Goal: Task Accomplishment & Management: Manage account settings

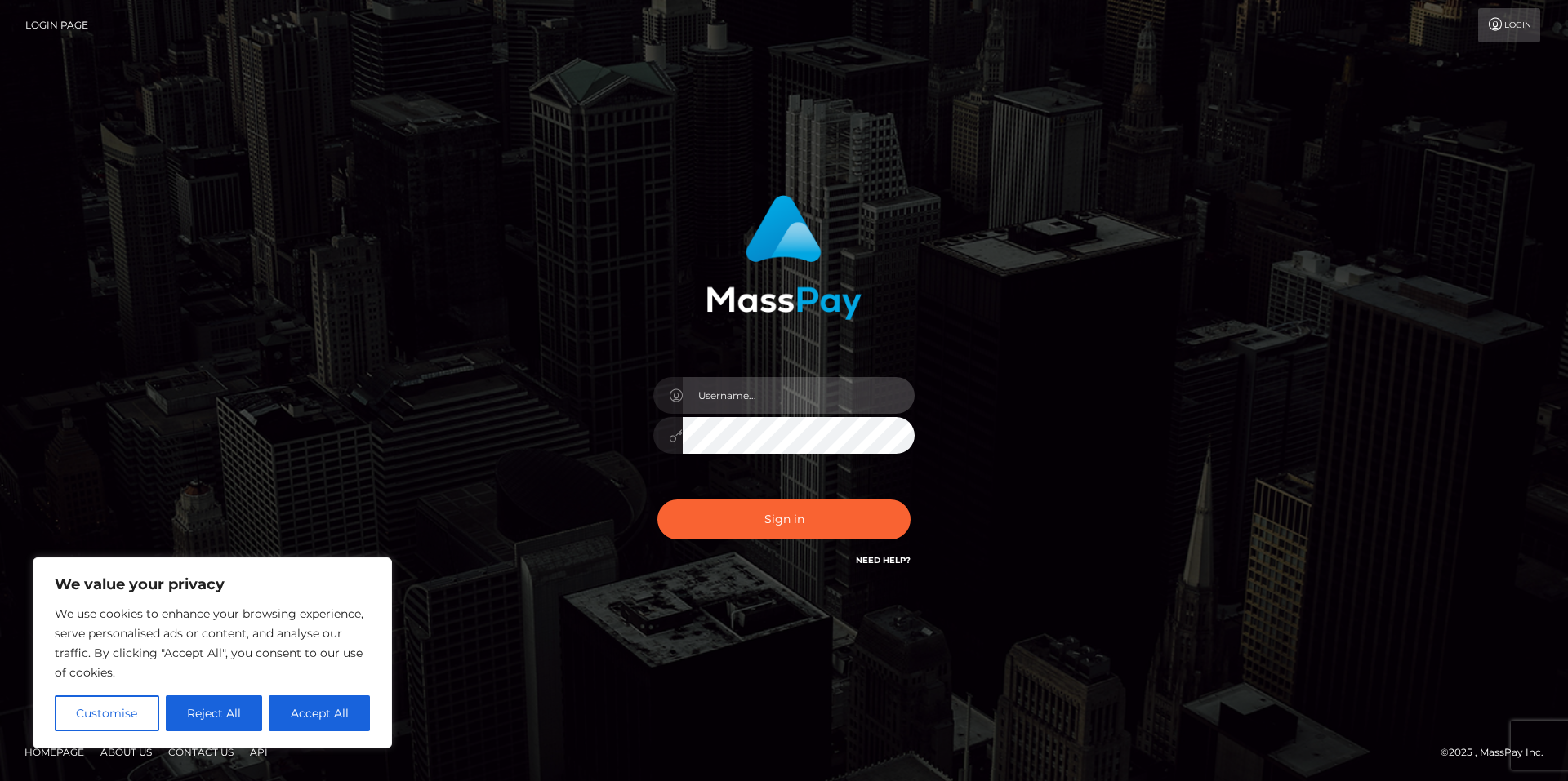
click at [734, 395] on input "text" at bounding box center [799, 395] width 232 height 37
type input "[EMAIL_ADDRESS][DOMAIN_NAME]"
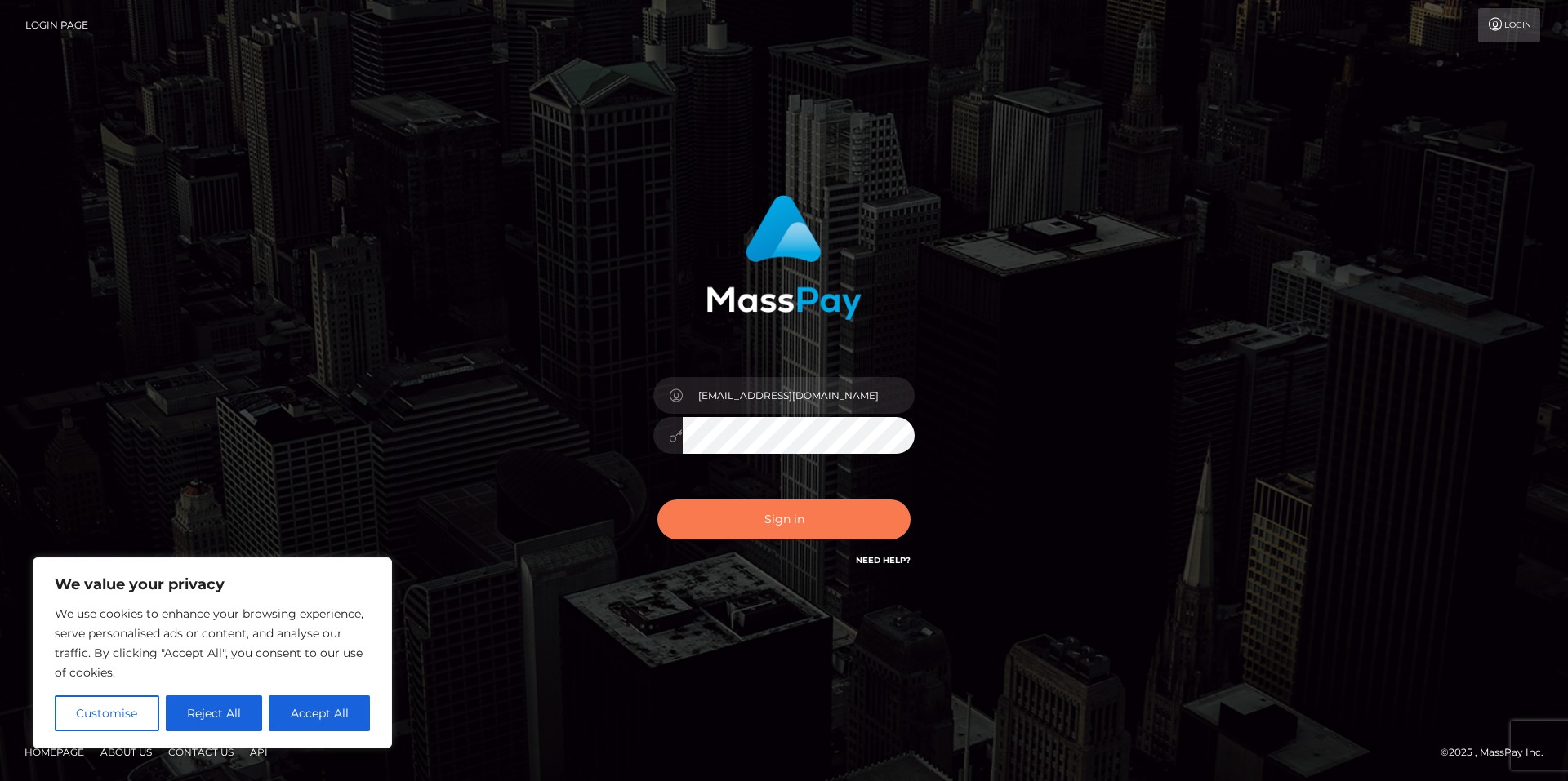
click at [706, 519] on button "Sign in" at bounding box center [784, 520] width 253 height 40
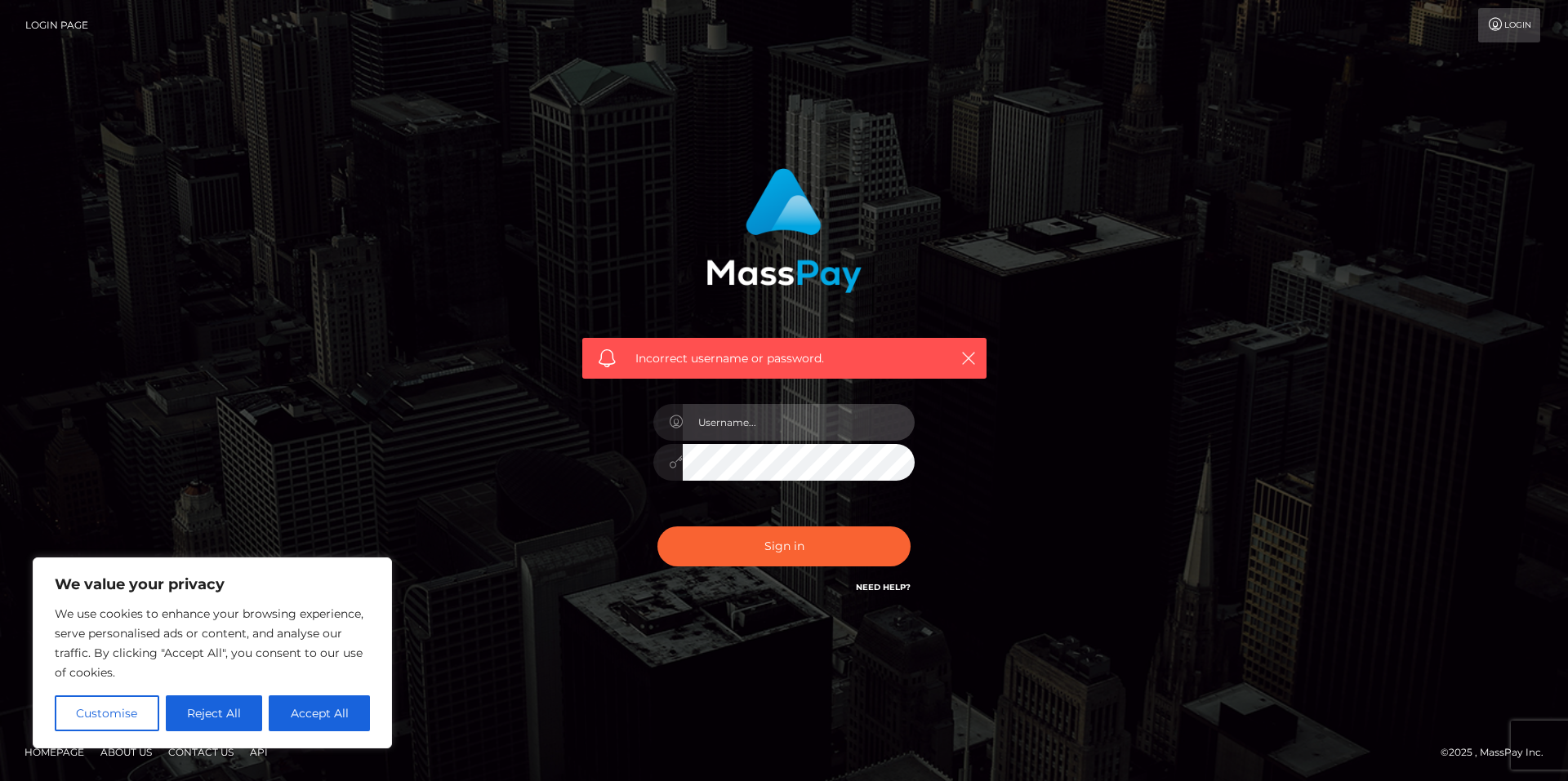
click at [731, 426] on input "text" at bounding box center [799, 423] width 232 height 37
type input "bWV5ZXJfdGltQGNvbWNhc3QubmV0"
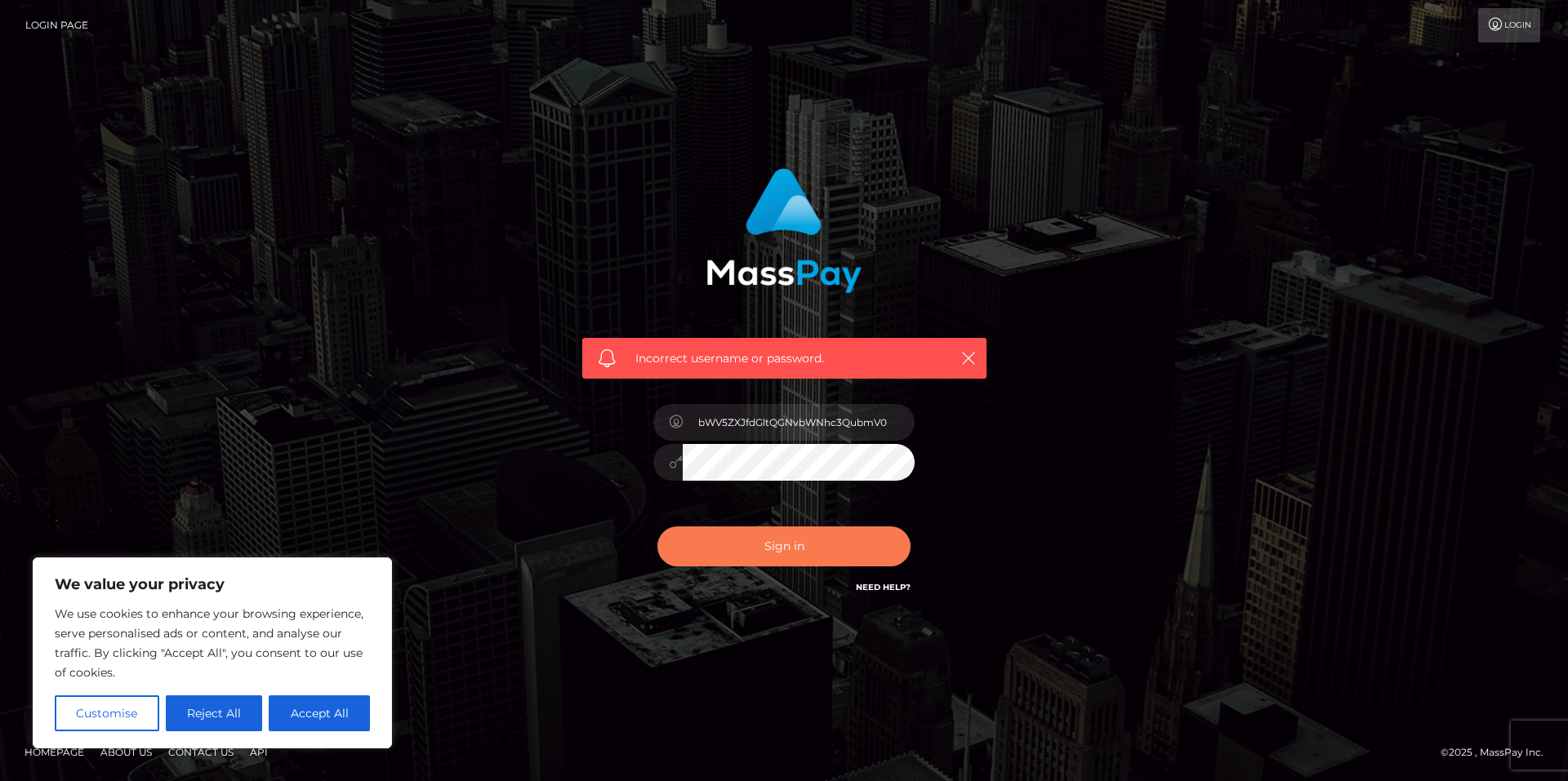
click at [701, 544] on button "Sign in" at bounding box center [784, 546] width 253 height 40
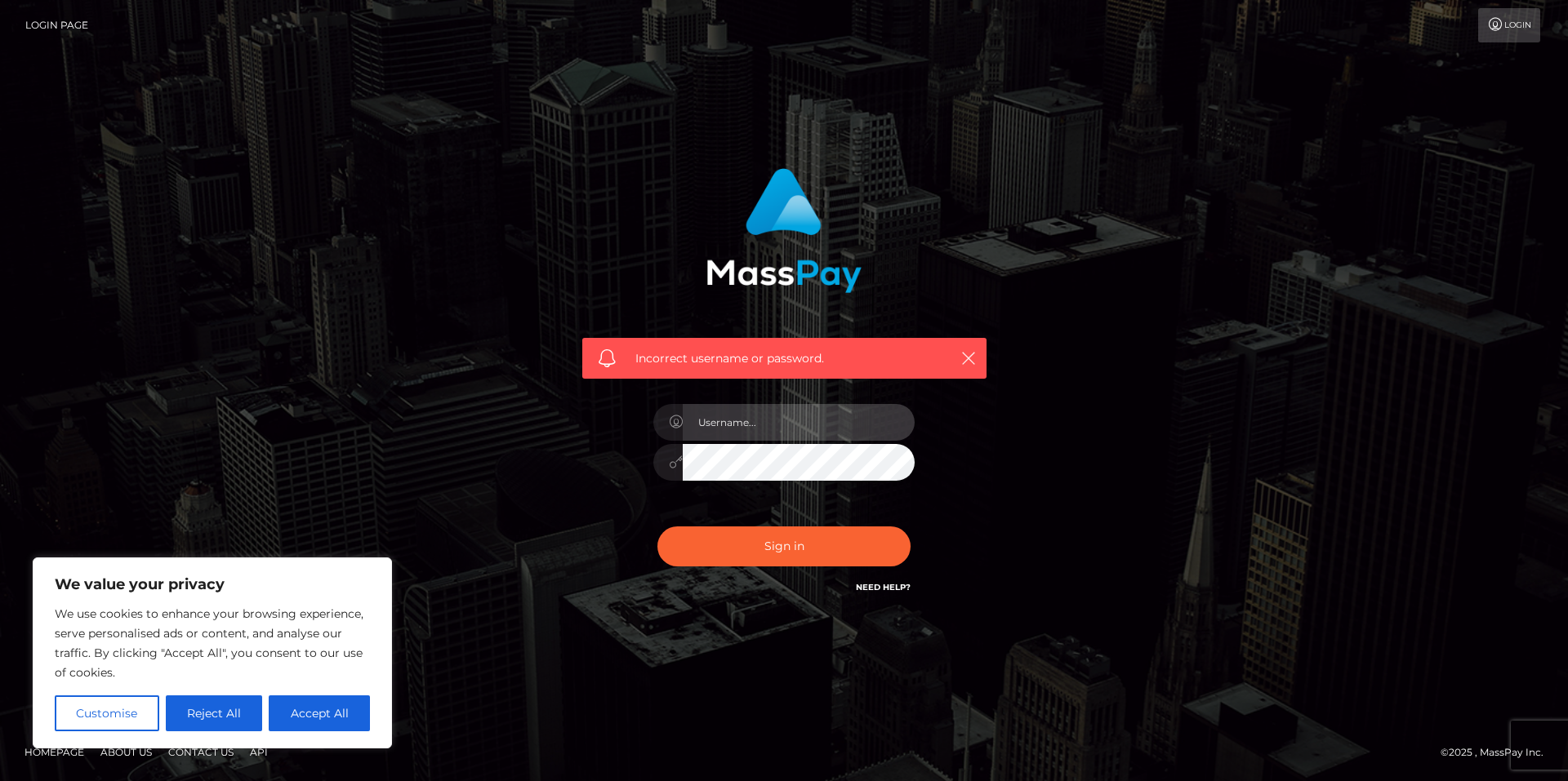
click at [749, 408] on input "text" at bounding box center [799, 423] width 232 height 37
type input "[EMAIL_ADDRESS][DOMAIN_NAME]"
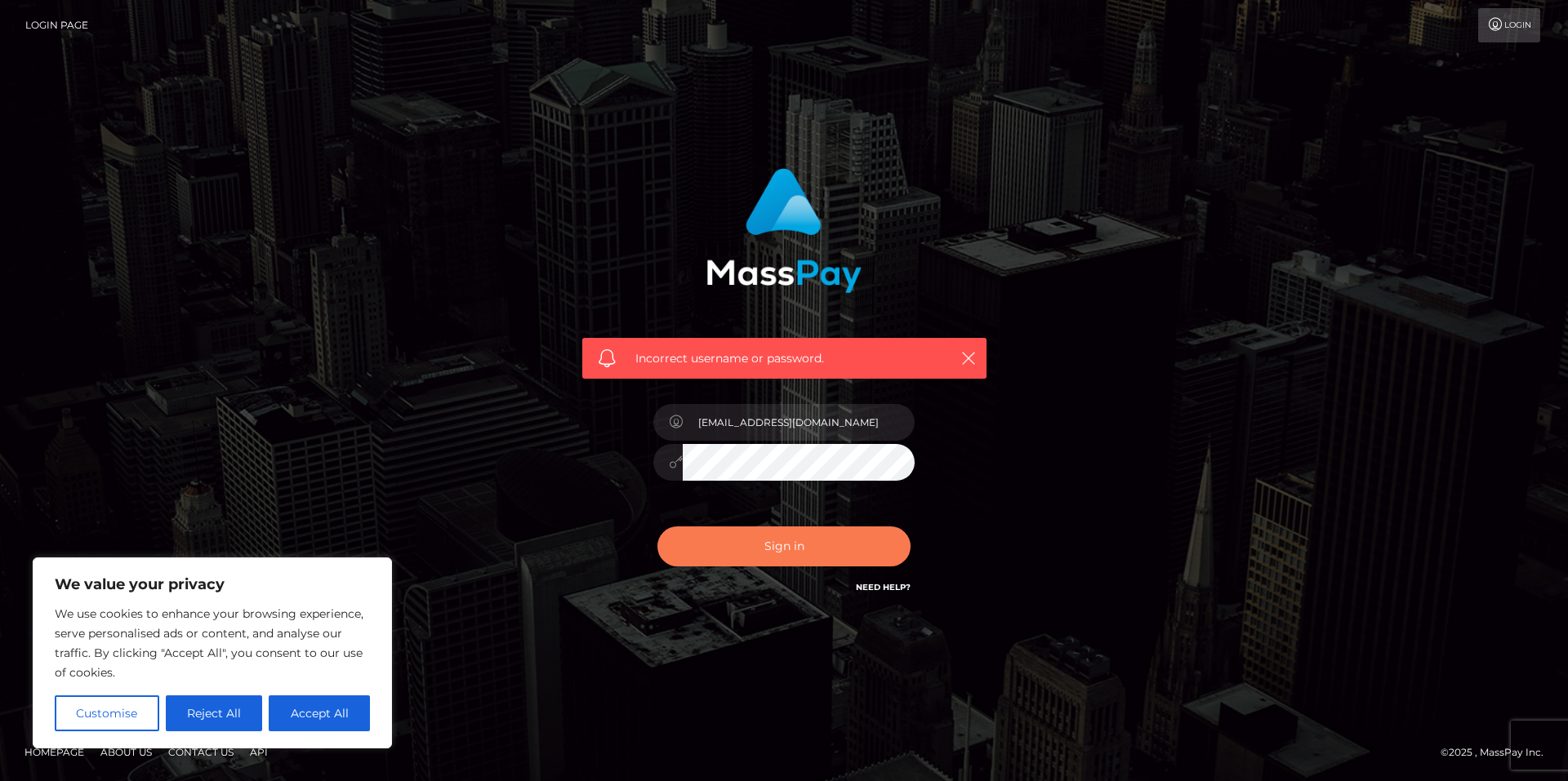
click at [737, 541] on button "Sign in" at bounding box center [784, 546] width 253 height 40
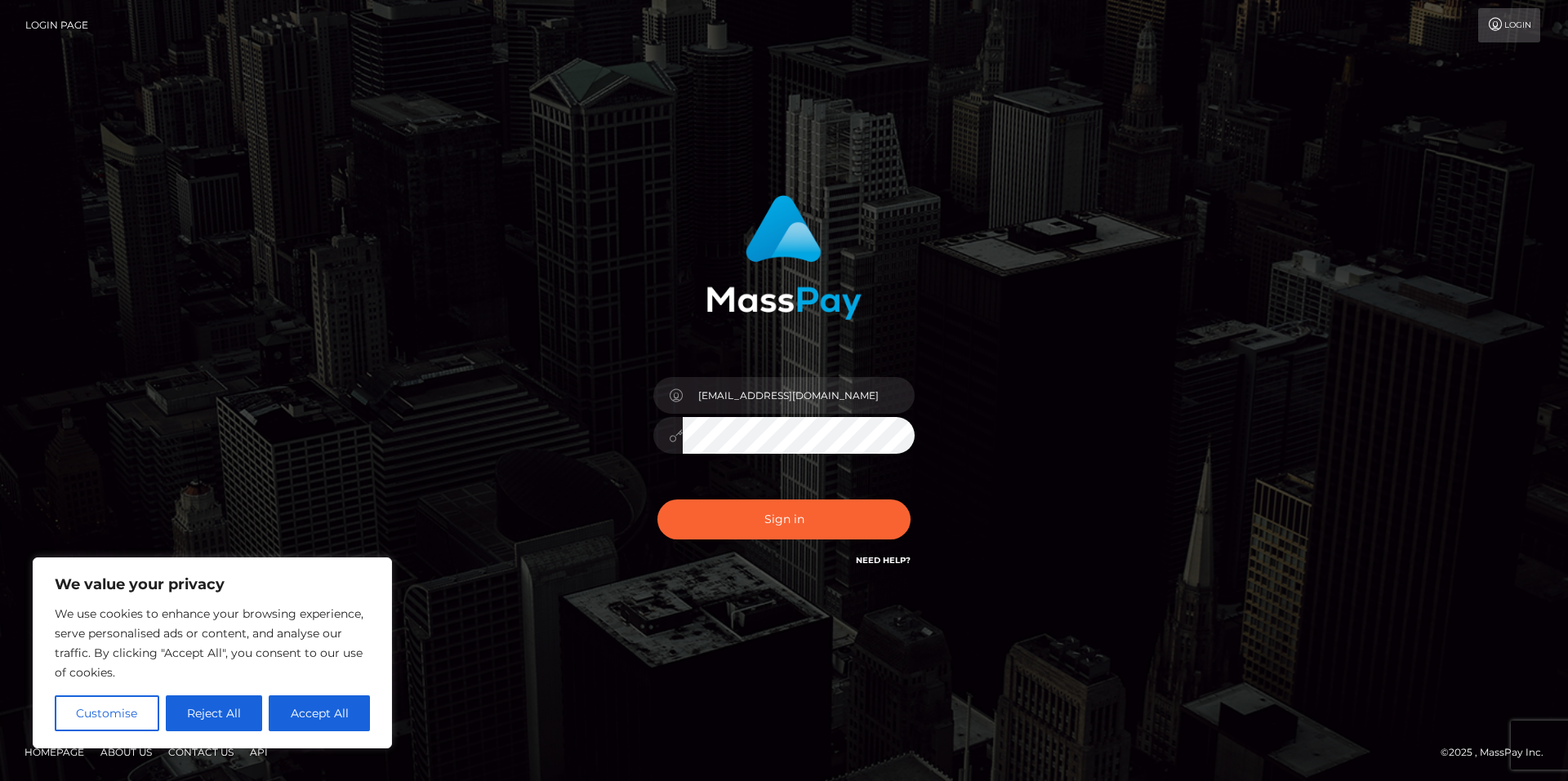
click at [64, 31] on link "Login Page" at bounding box center [57, 25] width 63 height 34
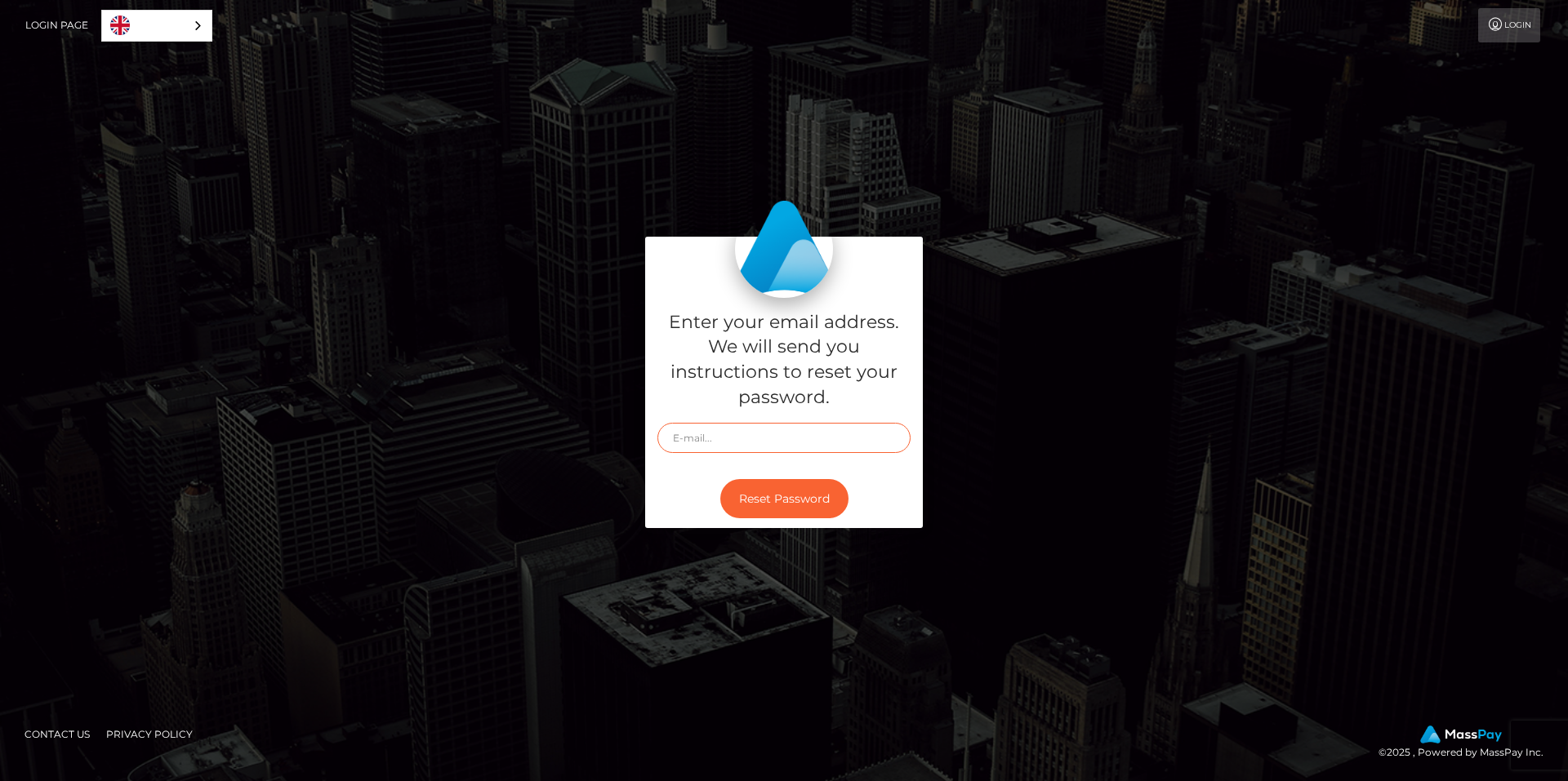
click at [780, 446] on input "text" at bounding box center [784, 438] width 253 height 30
type input "[EMAIL_ADDRESS][DOMAIN_NAME]"
click at [763, 508] on button "Reset Password" at bounding box center [785, 499] width 128 height 40
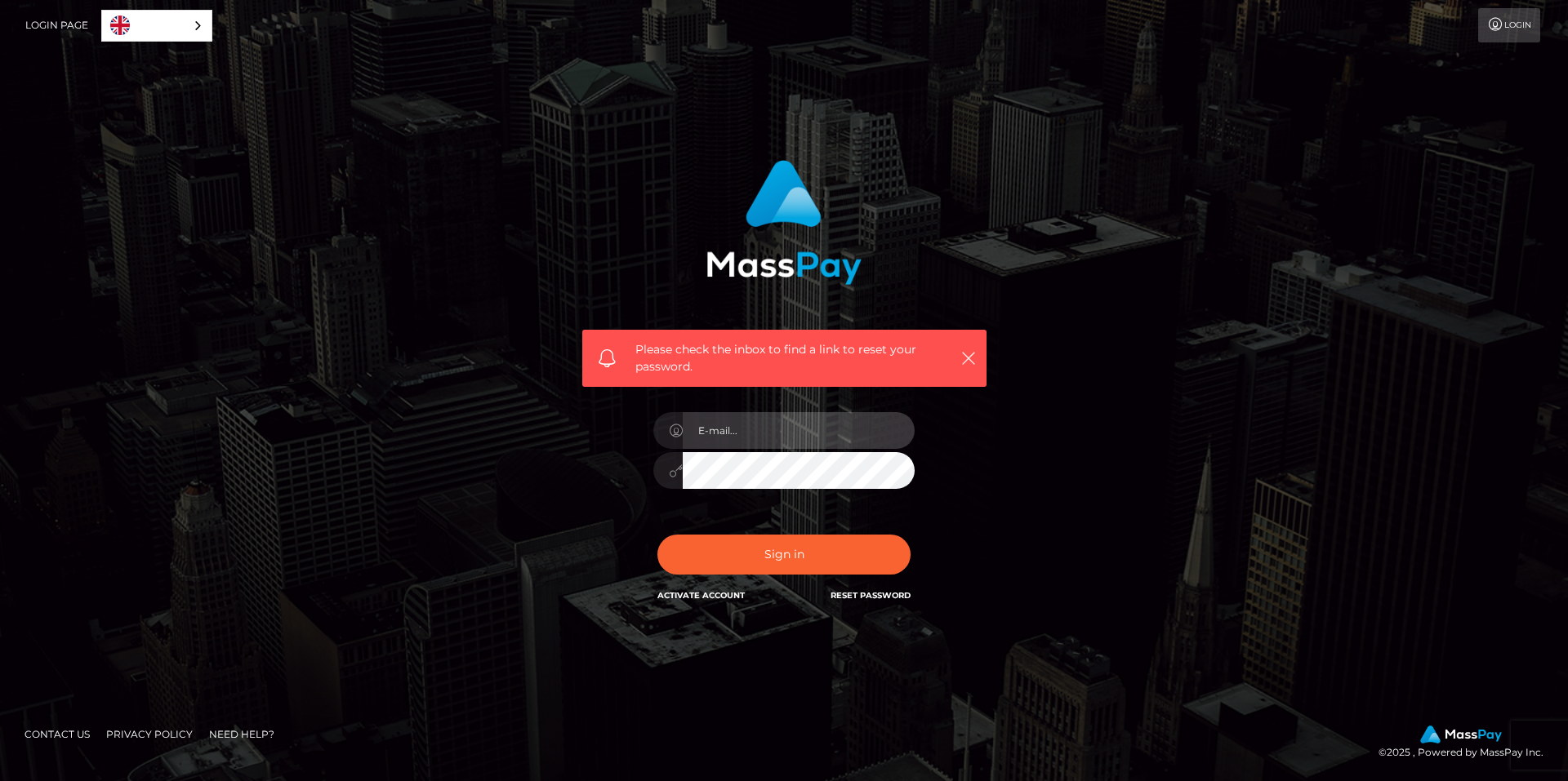
type input "[EMAIL_ADDRESS][DOMAIN_NAME]"
drag, startPoint x: 433, startPoint y: 111, endPoint x: 425, endPoint y: 118, distance: 10.6
